Goal: Check status: Check status

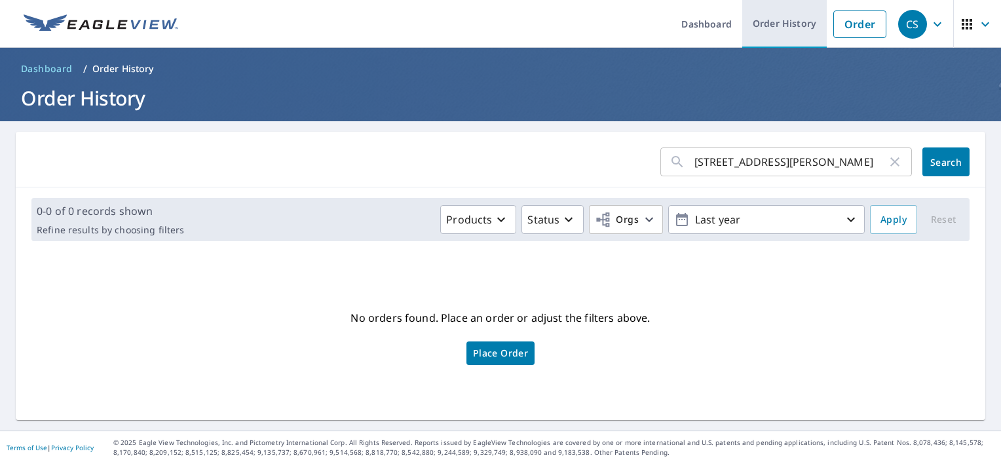
click at [766, 23] on link "Order History" at bounding box center [784, 24] width 84 height 48
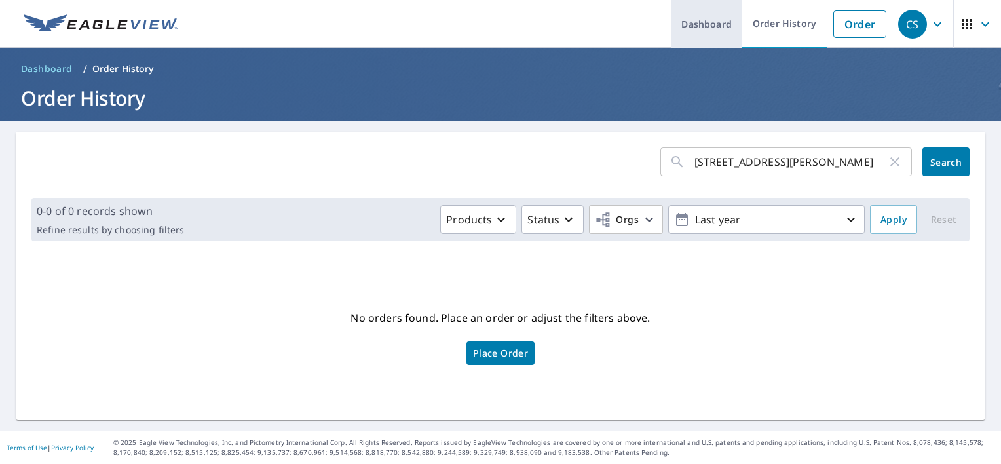
click at [696, 22] on link "Dashboard" at bounding box center [706, 24] width 71 height 48
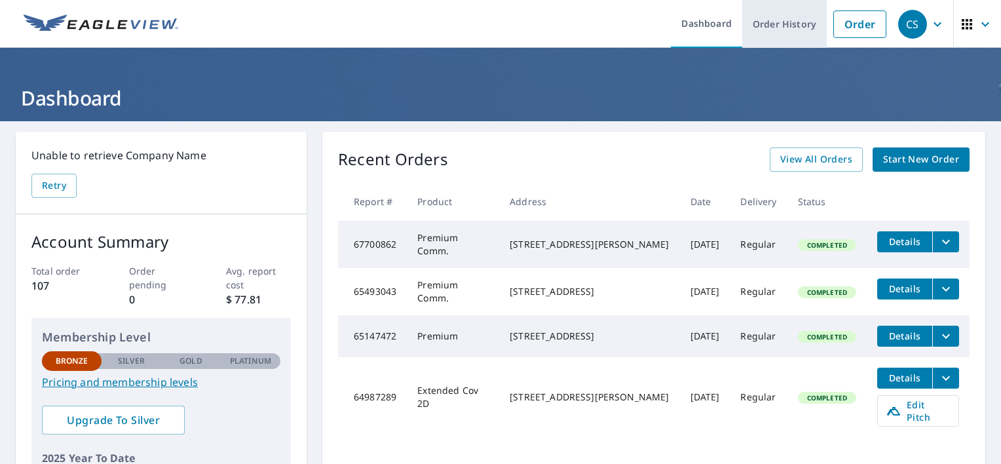
click at [774, 18] on link "Order History" at bounding box center [784, 24] width 84 height 48
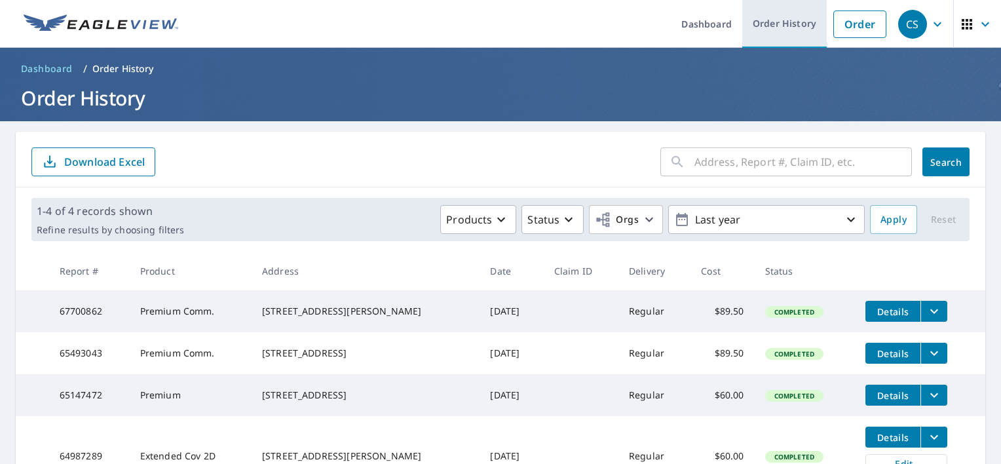
click at [778, 24] on link "Order History" at bounding box center [784, 24] width 84 height 48
click at [770, 18] on link "Order History" at bounding box center [784, 24] width 84 height 48
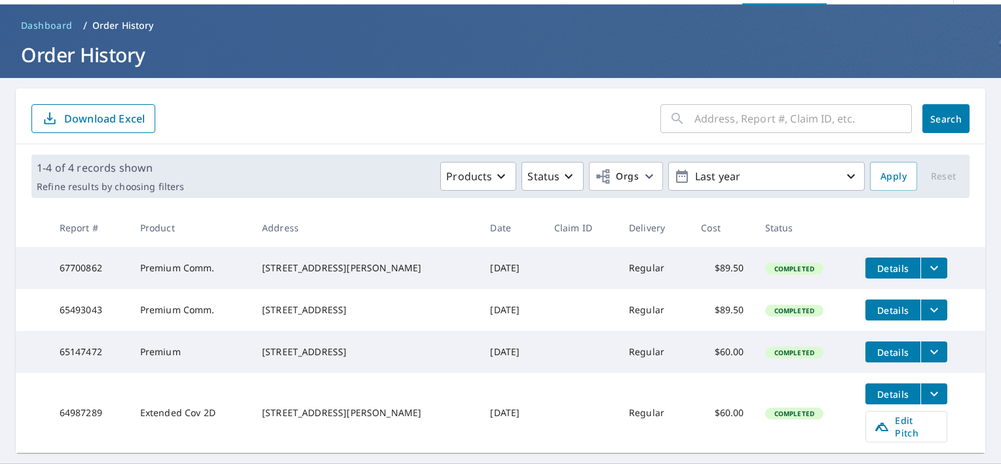
scroll to position [82, 0]
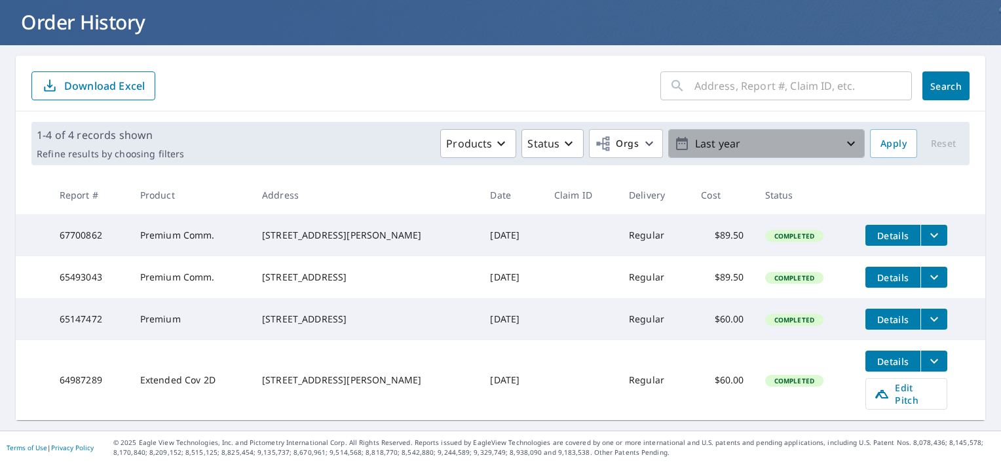
click at [728, 132] on p "Last year" at bounding box center [766, 143] width 153 height 23
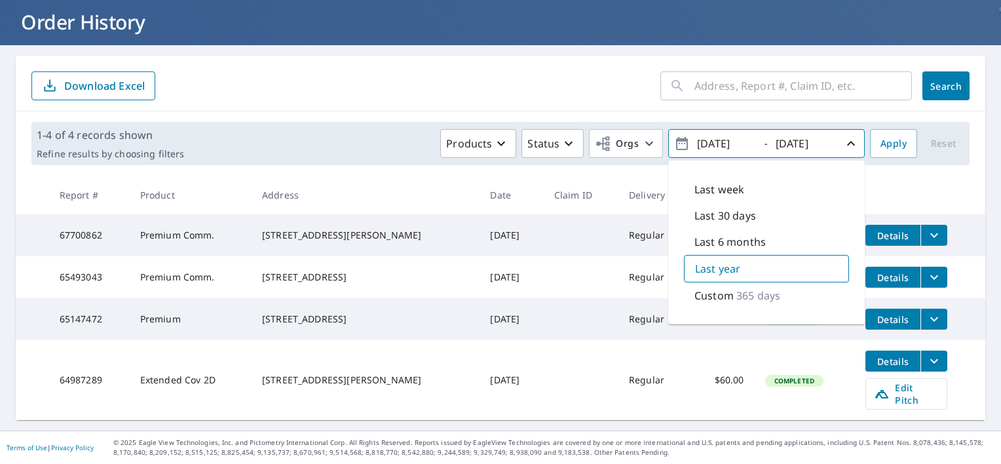
click at [712, 293] on p "Custom" at bounding box center [713, 295] width 39 height 16
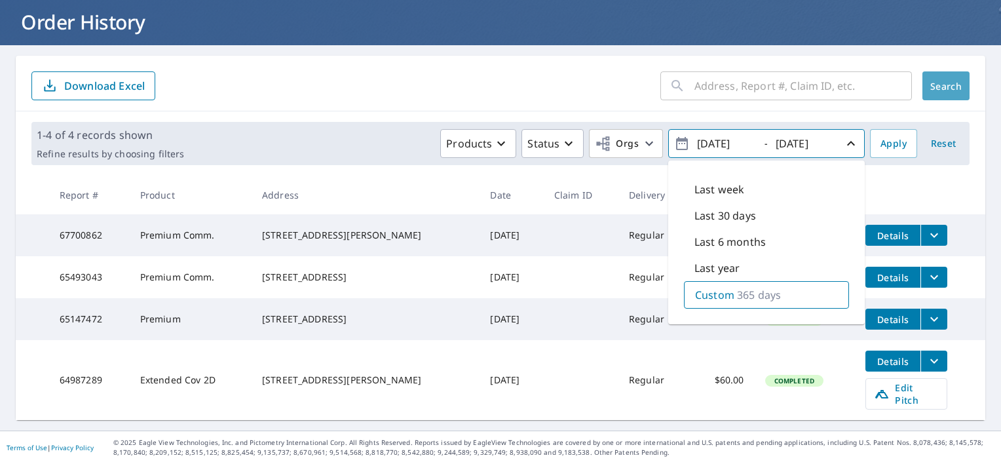
click at [939, 83] on span "Search" at bounding box center [945, 86] width 26 height 12
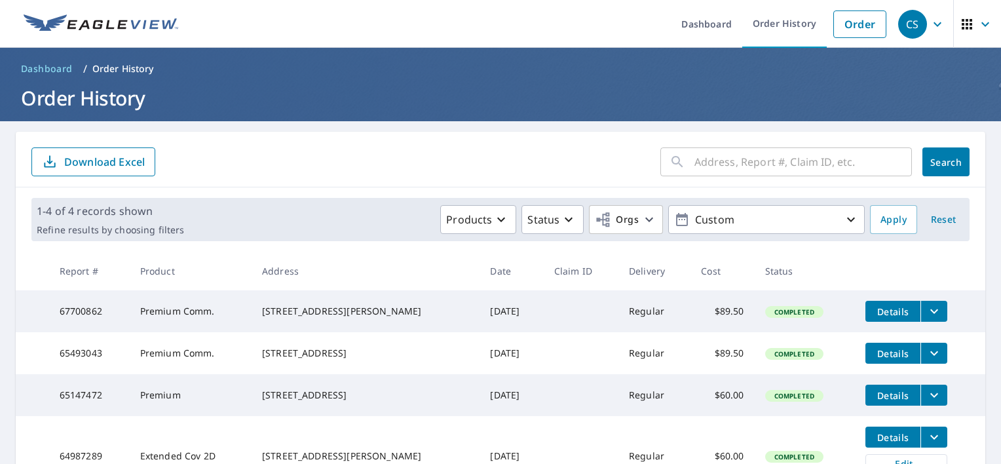
scroll to position [82, 0]
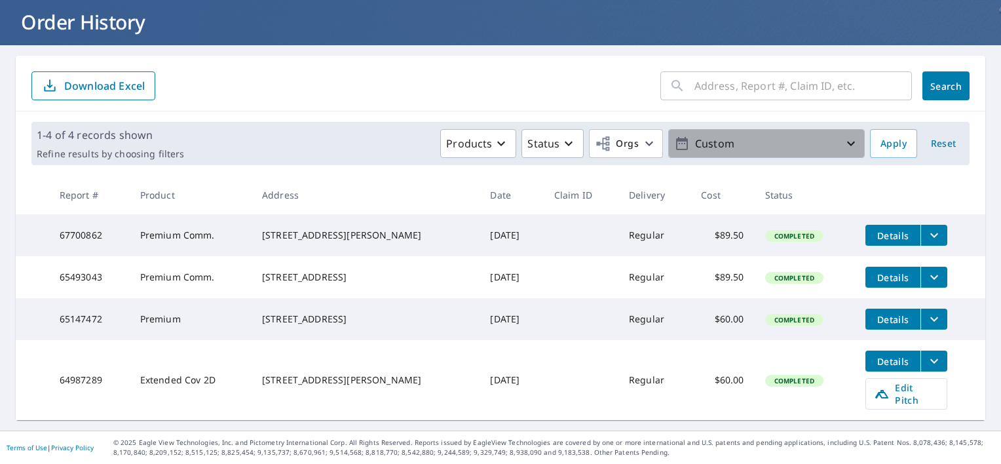
click at [843, 139] on icon "button" at bounding box center [851, 144] width 16 height 16
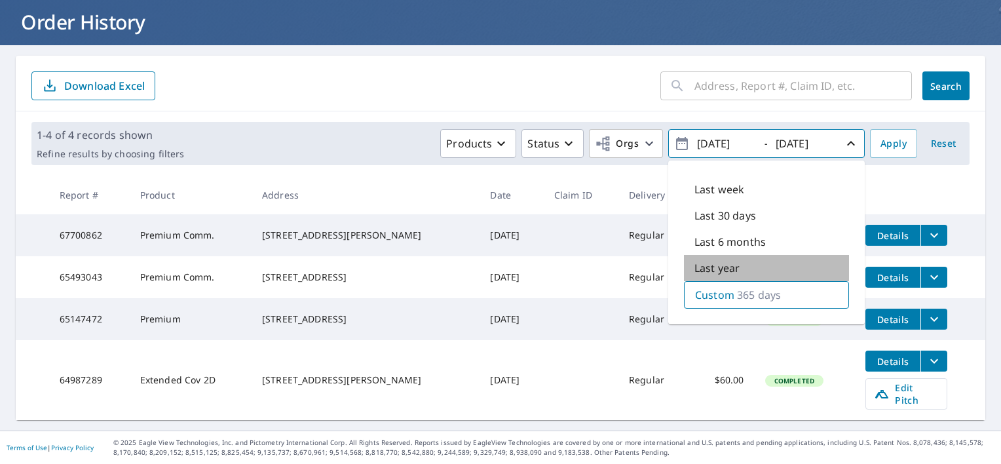
click at [713, 260] on p "Last year" at bounding box center [716, 268] width 45 height 16
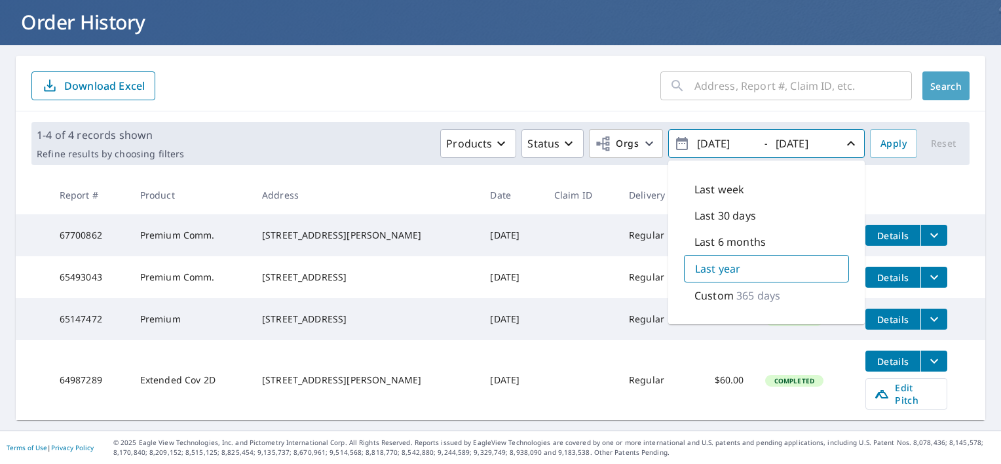
click at [932, 80] on span "Search" at bounding box center [945, 86] width 26 height 12
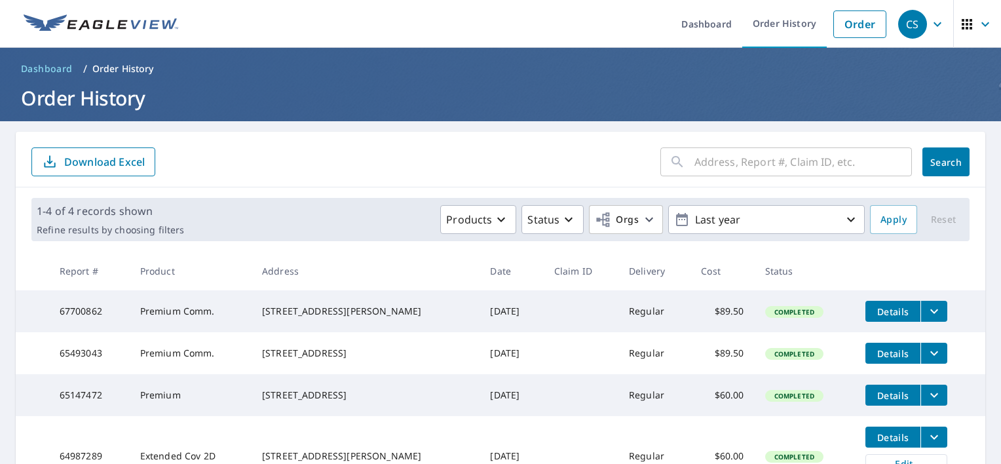
scroll to position [82, 0]
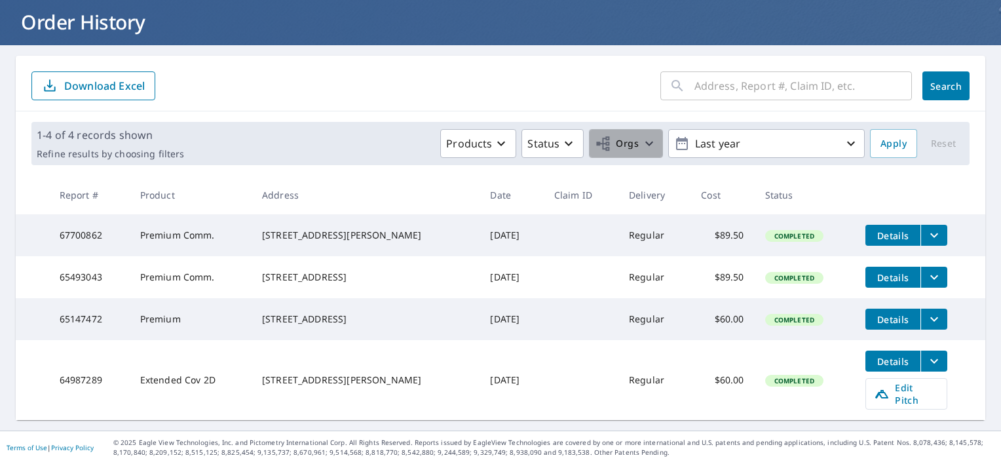
click at [644, 136] on icon "button" at bounding box center [649, 144] width 16 height 16
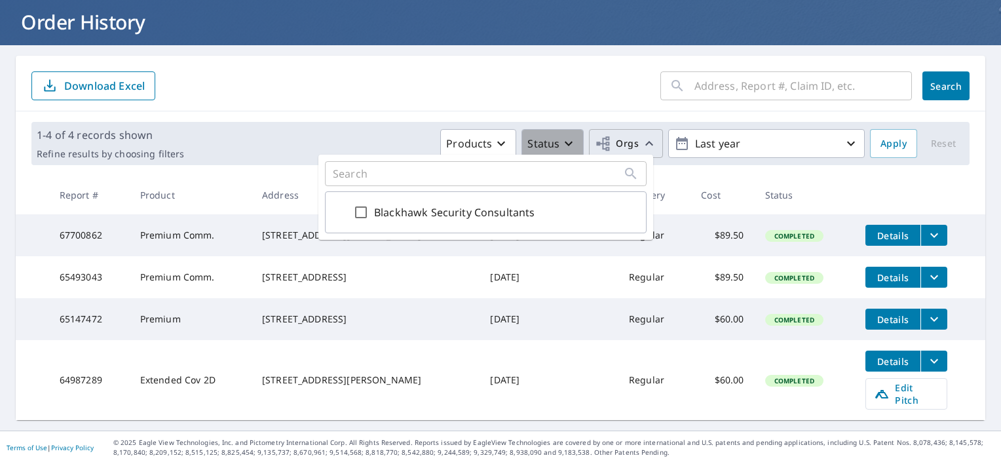
click at [561, 136] on icon "button" at bounding box center [569, 144] width 16 height 16
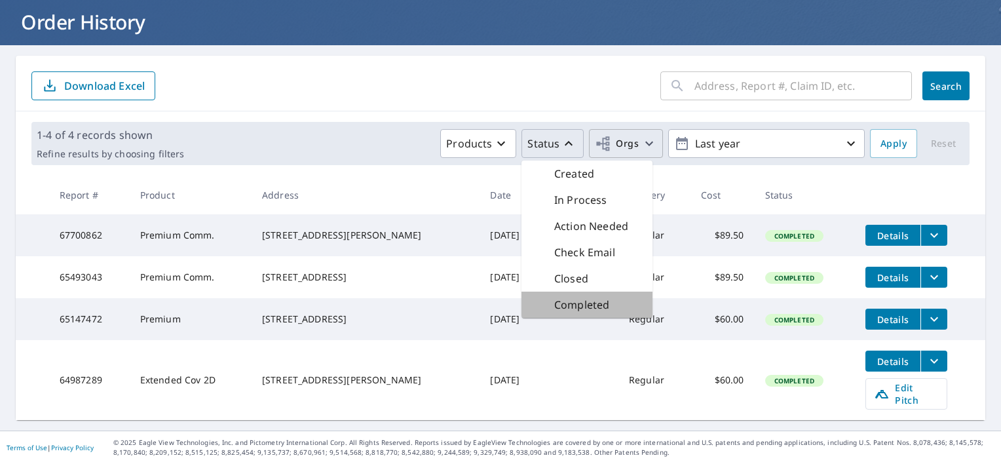
click at [566, 300] on p "Completed" at bounding box center [581, 305] width 55 height 16
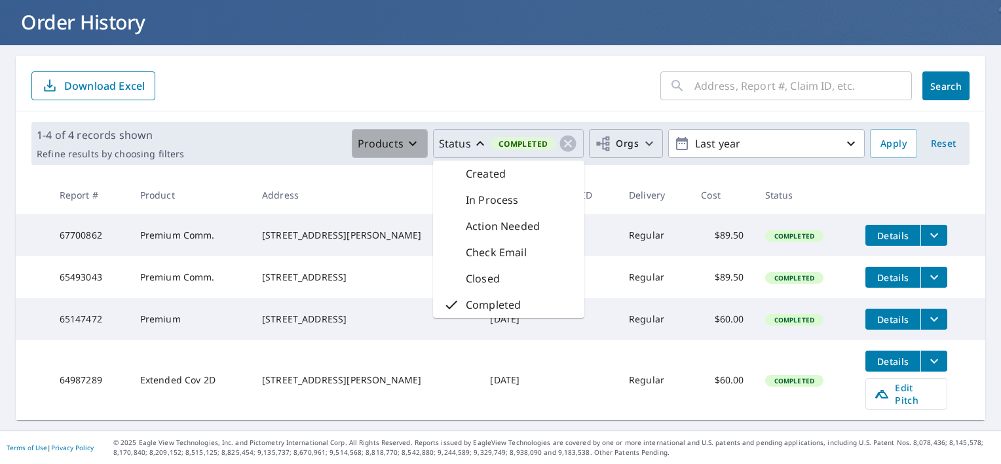
click at [405, 136] on icon "button" at bounding box center [413, 144] width 16 height 16
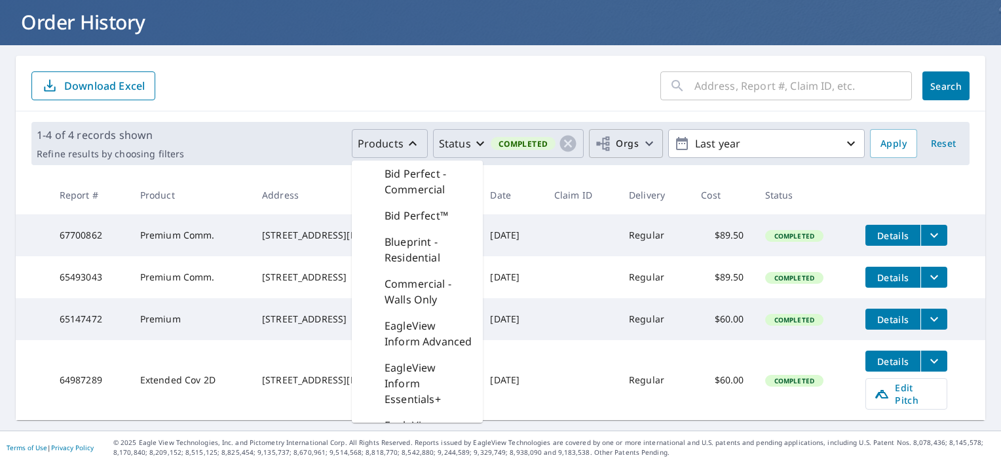
click at [455, 45] on main "​ Search Download Excel 1-4 of 4 records shown Refine results by choosing filte…" at bounding box center [500, 237] width 1001 height 385
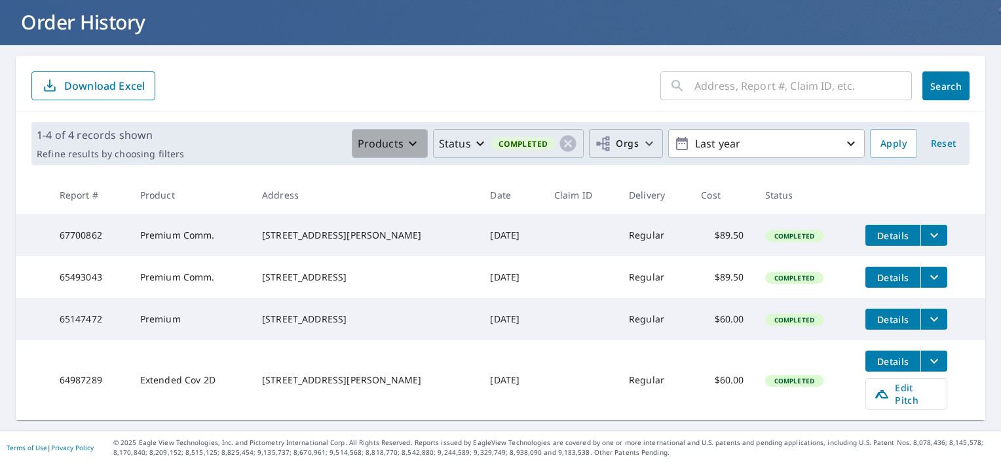
click at [406, 136] on icon "button" at bounding box center [413, 144] width 16 height 16
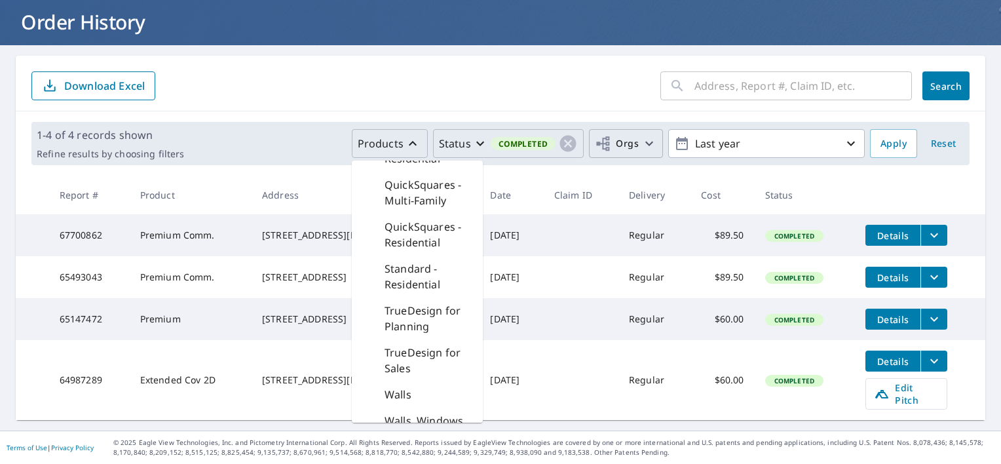
scroll to position [550, 0]
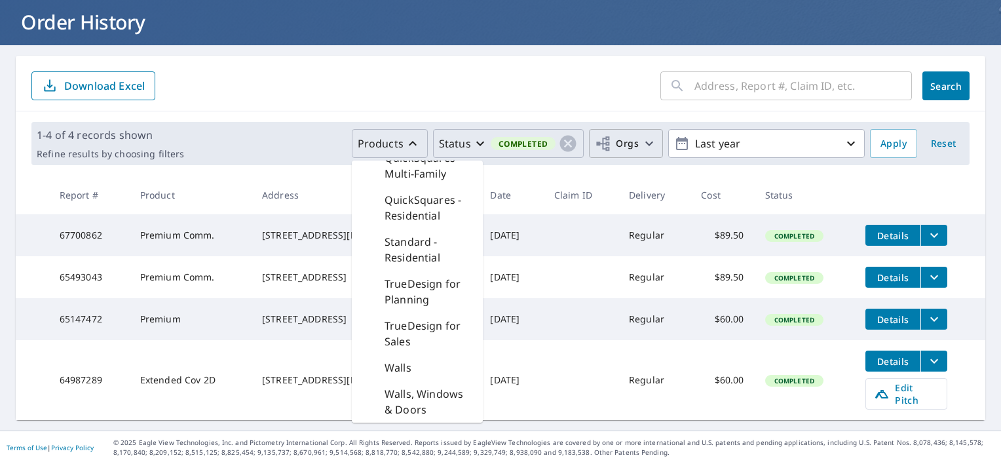
click at [361, 56] on div "​ Search Download Excel" at bounding box center [500, 84] width 969 height 56
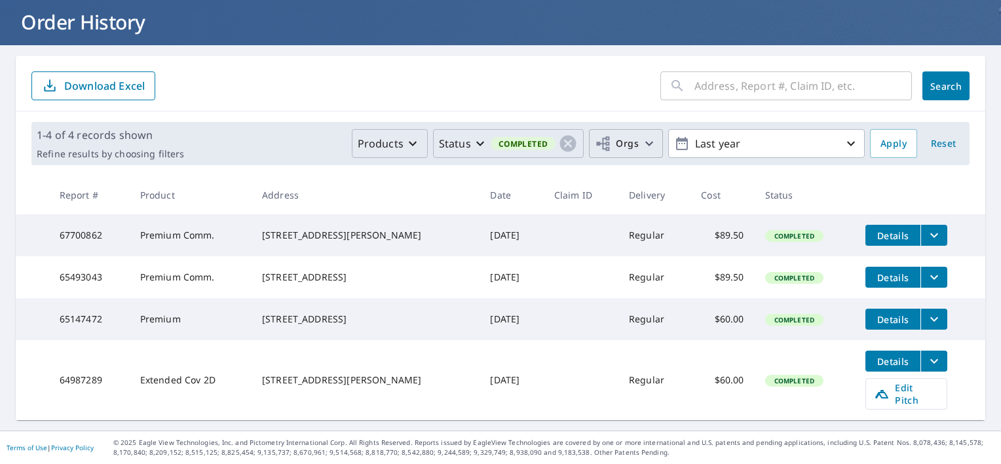
click at [641, 136] on icon "button" at bounding box center [649, 144] width 16 height 16
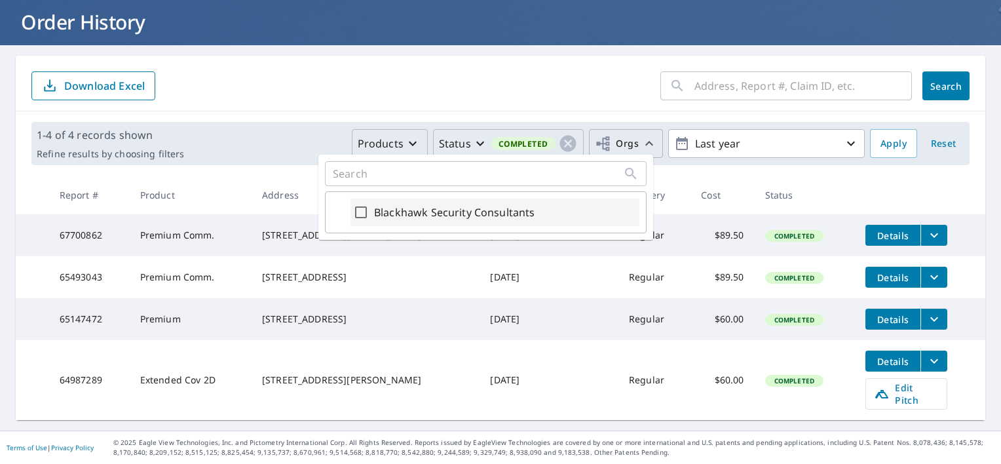
click at [502, 215] on label "Blackhawk Security Consultants" at bounding box center [454, 212] width 161 height 16
click at [369, 215] on input "Blackhawk Security Consultants" at bounding box center [361, 212] width 16 height 16
checkbox input "true"
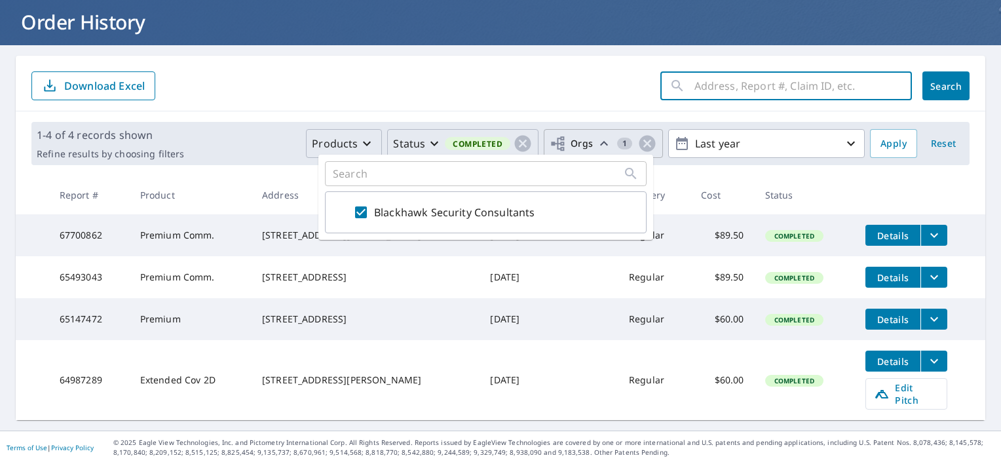
click at [731, 81] on input "text" at bounding box center [802, 85] width 217 height 37
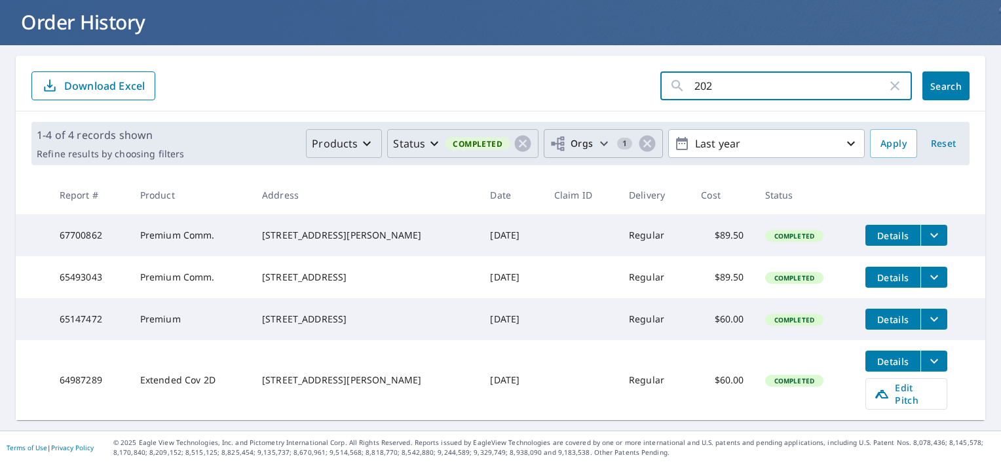
type input "2024"
click button "Search" at bounding box center [945, 85] width 47 height 29
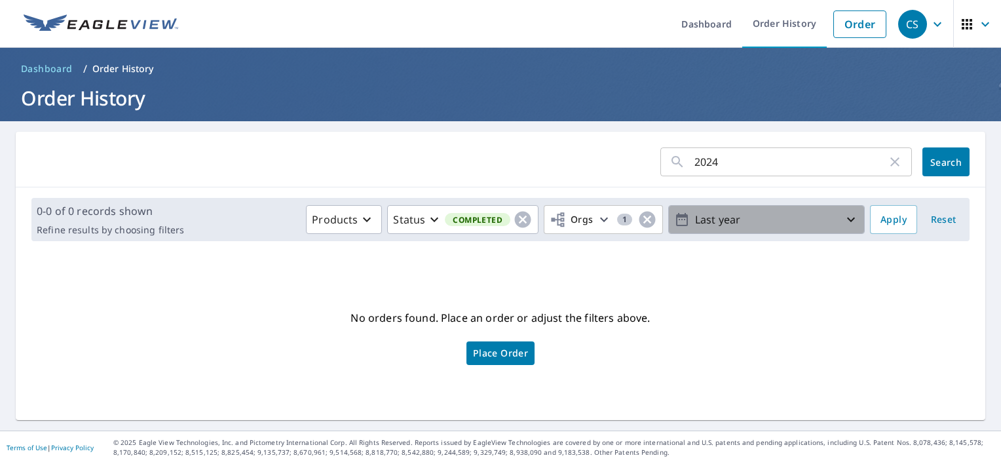
click at [847, 219] on icon "button" at bounding box center [851, 219] width 8 height 5
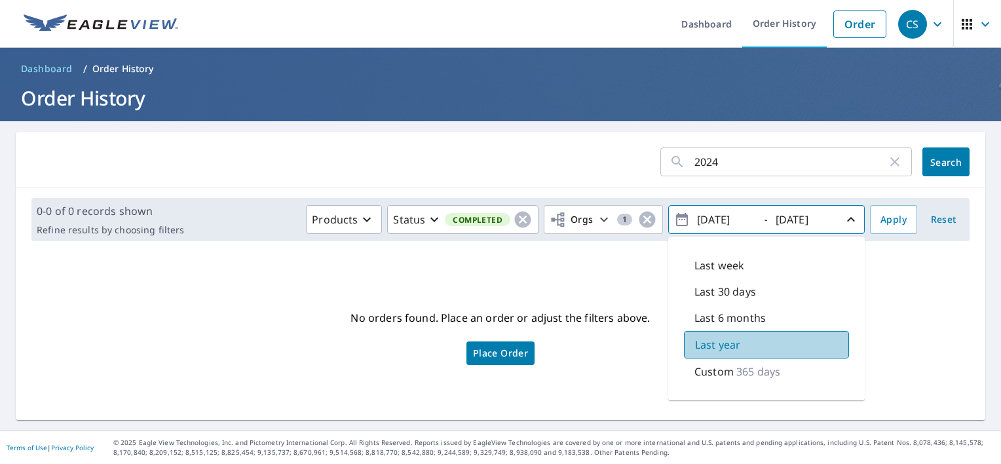
click at [711, 339] on p "Last year" at bounding box center [717, 345] width 45 height 16
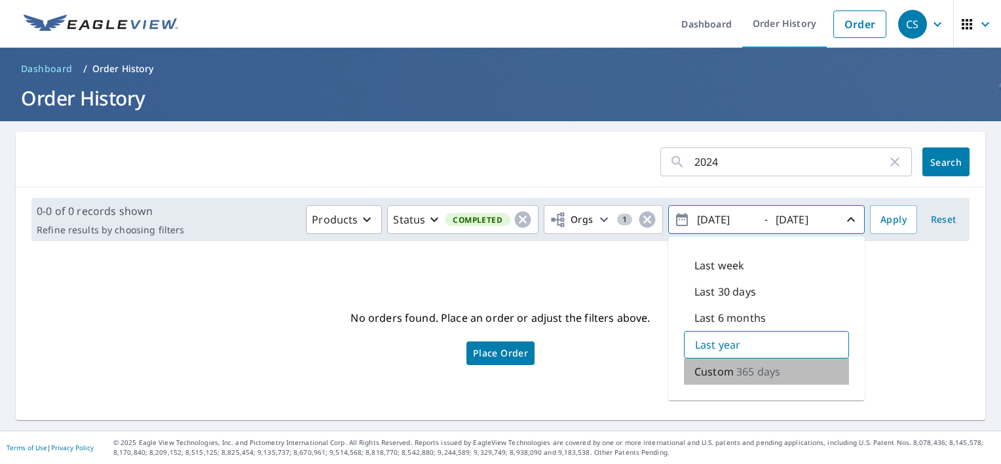
click at [712, 365] on p "Custom" at bounding box center [713, 371] width 39 height 16
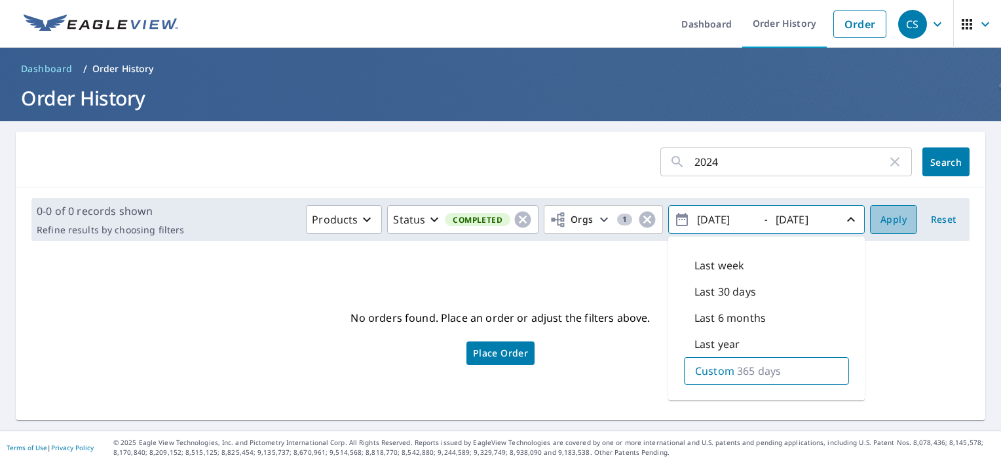
click at [895, 223] on span "Apply" at bounding box center [893, 220] width 26 height 16
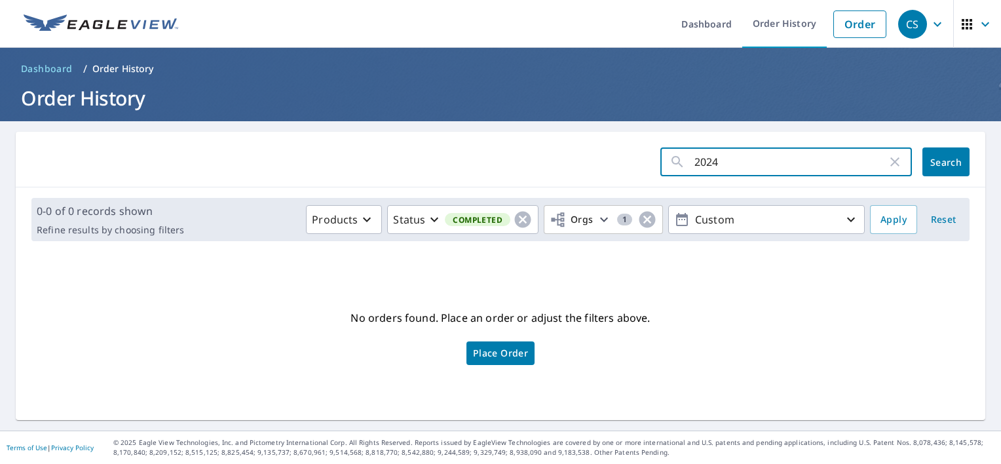
click at [716, 164] on input "2024" at bounding box center [790, 161] width 193 height 37
type input "2"
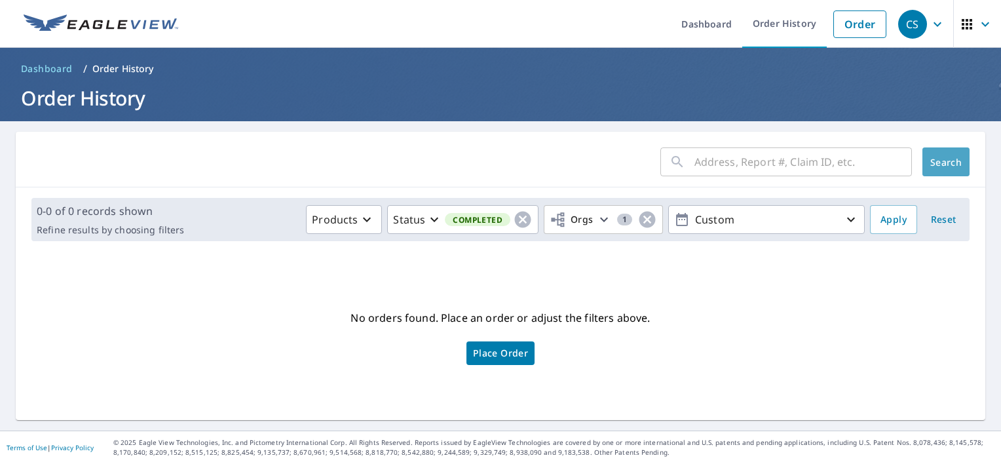
click at [942, 162] on span "Search" at bounding box center [945, 162] width 26 height 12
